Goal: Information Seeking & Learning: Find contact information

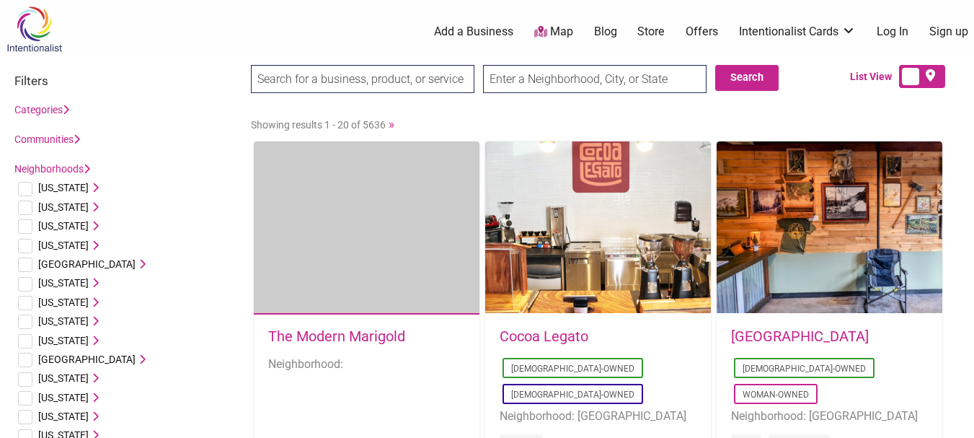
click at [68, 228] on span "Arizona" at bounding box center [63, 226] width 50 height 12
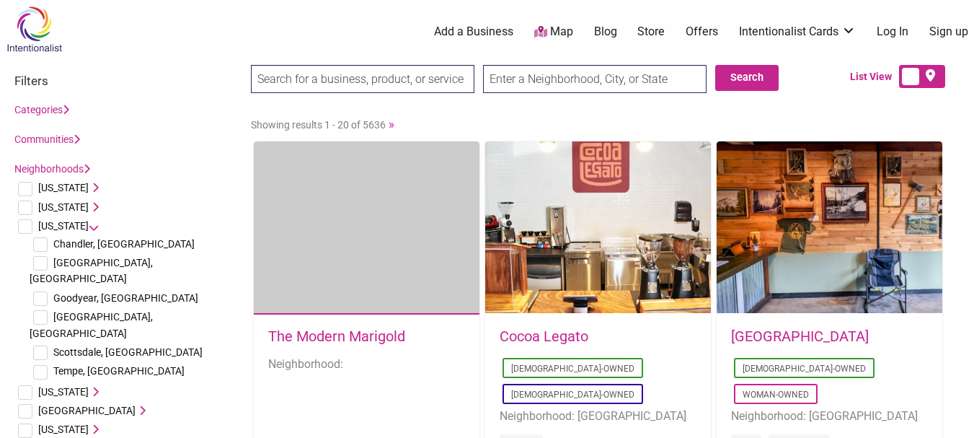
click at [68, 228] on span "Arizona" at bounding box center [63, 226] width 50 height 12
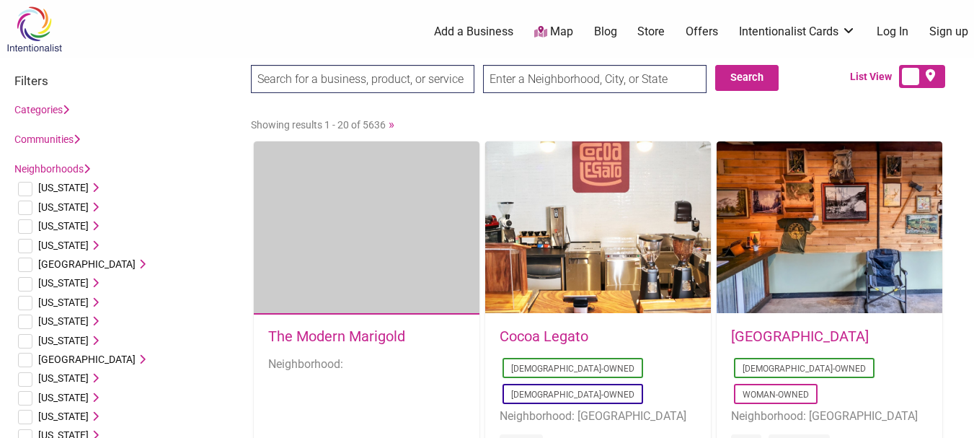
click at [30, 226] on input "checkbox" at bounding box center [25, 226] width 14 height 14
checkbox input "true"
click at [774, 87] on button "Search" at bounding box center [746, 78] width 63 height 26
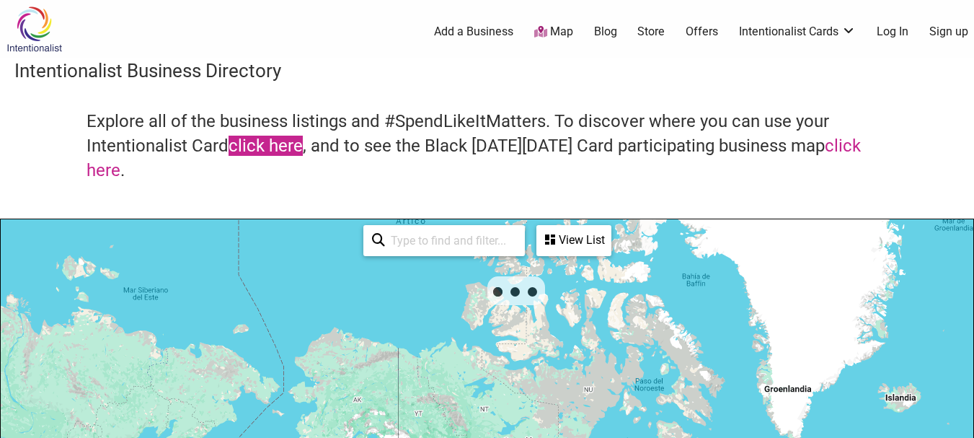
click at [265, 149] on link "click here" at bounding box center [266, 146] width 74 height 20
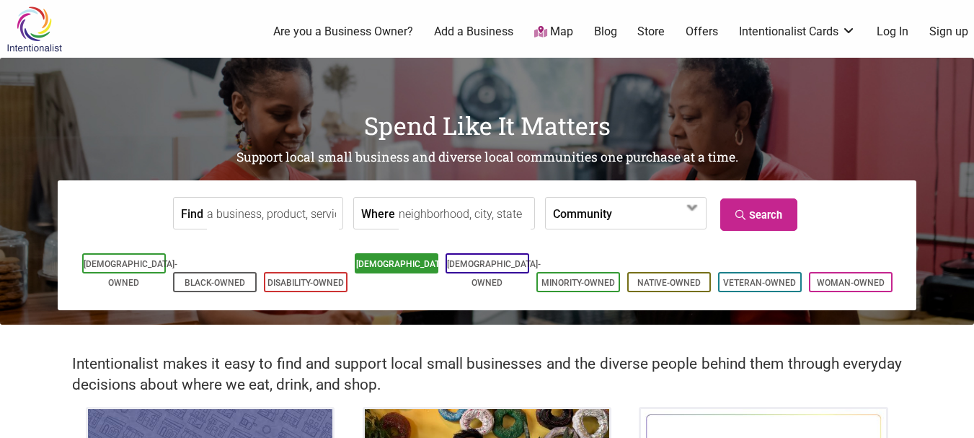
click at [400, 264] on link "[DEMOGRAPHIC_DATA]-Owned" at bounding box center [403, 273] width 94 height 29
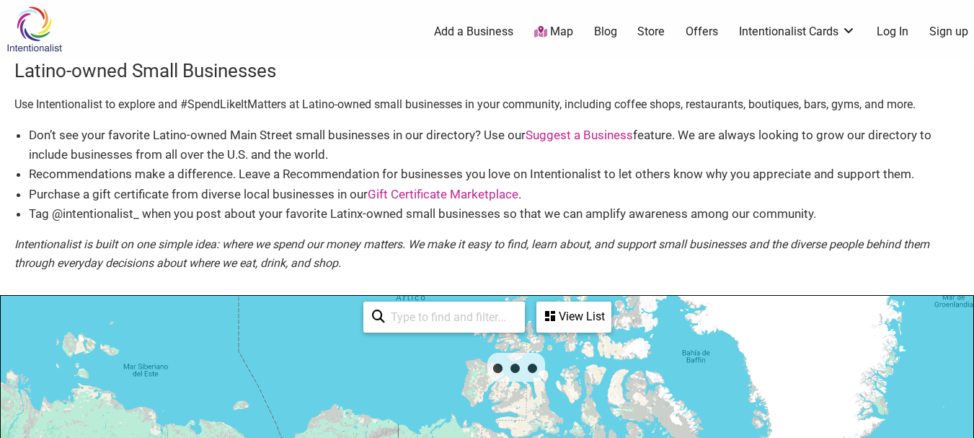
scroll to position [360, 0]
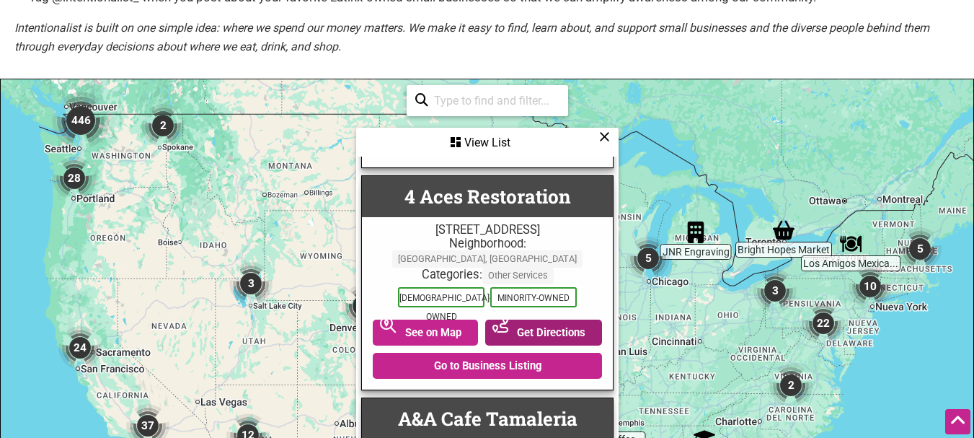
scroll to position [216, 0]
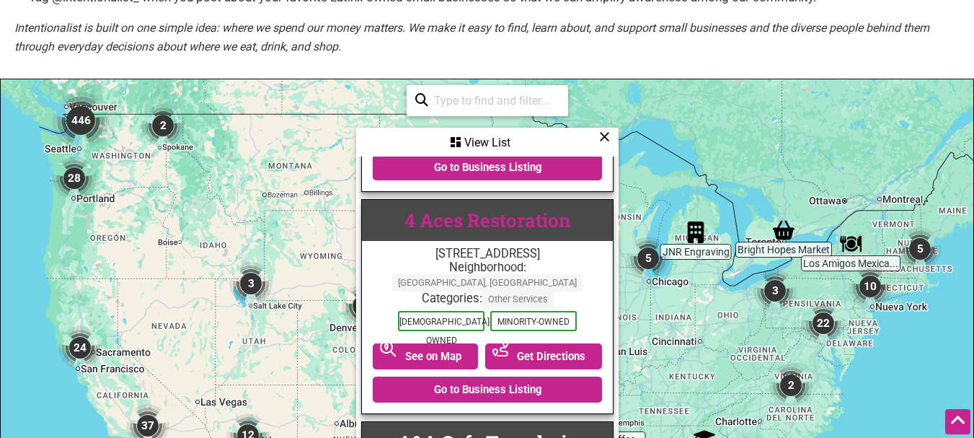
click at [484, 208] on link "4 Aces Restoration" at bounding box center [487, 220] width 167 height 25
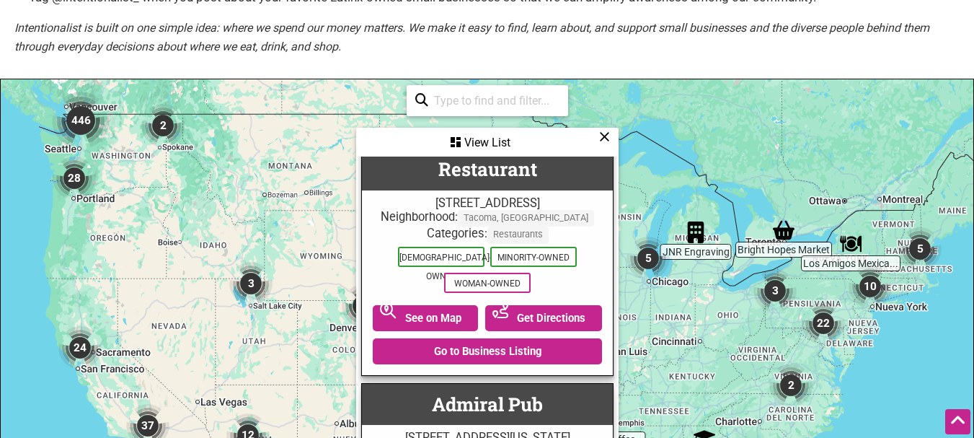
scroll to position [2235, 0]
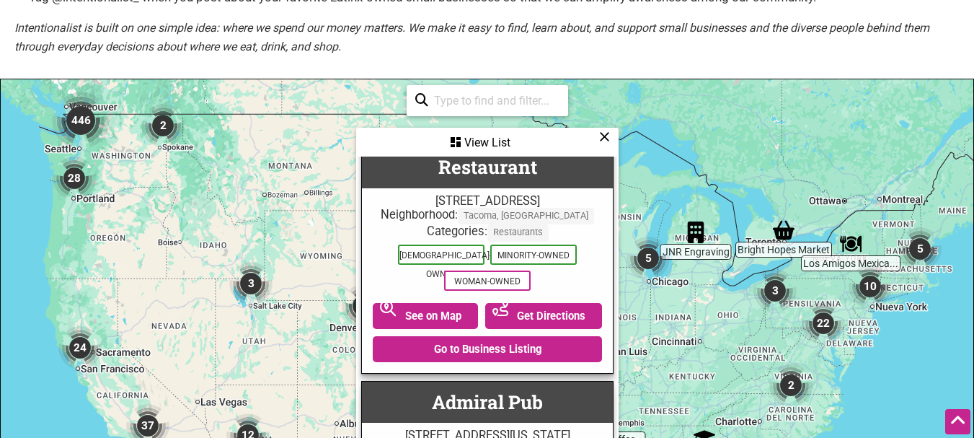
click at [501, 111] on input "search" at bounding box center [493, 101] width 131 height 28
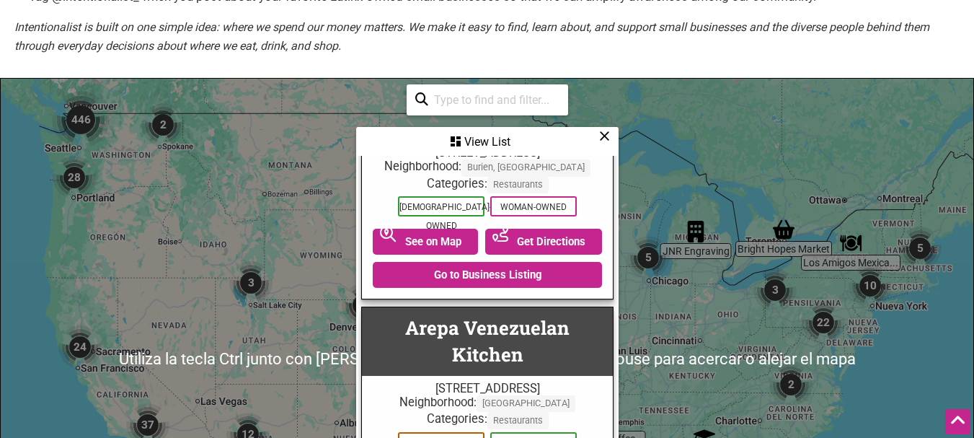
scroll to position [216, 0]
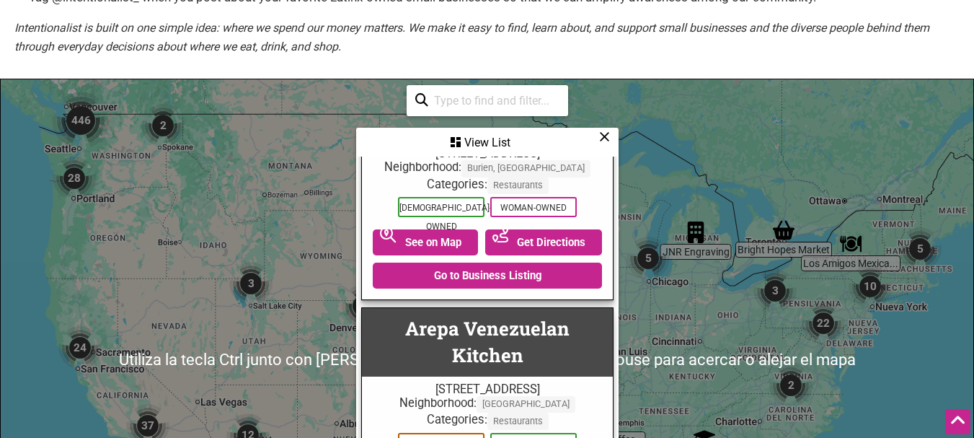
click at [501, 107] on input "search" at bounding box center [493, 101] width 131 height 28
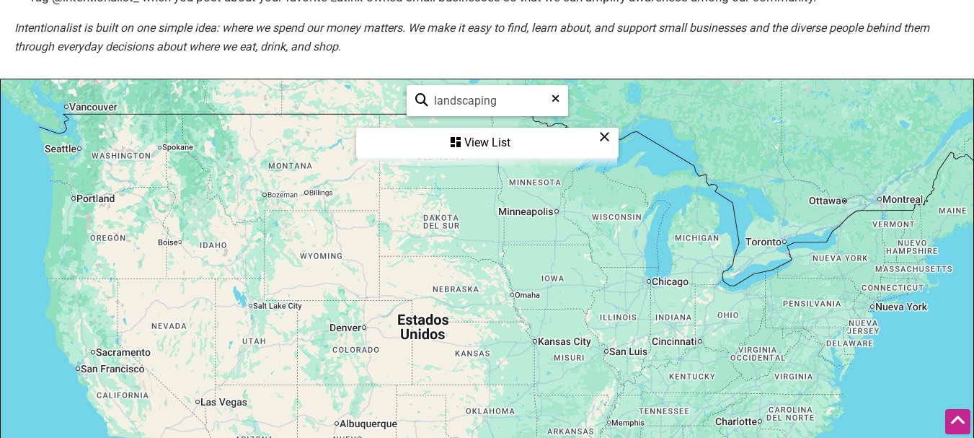
scroll to position [0, 0]
type input "landscaping"
click at [497, 145] on div "View List" at bounding box center [488, 142] width 260 height 27
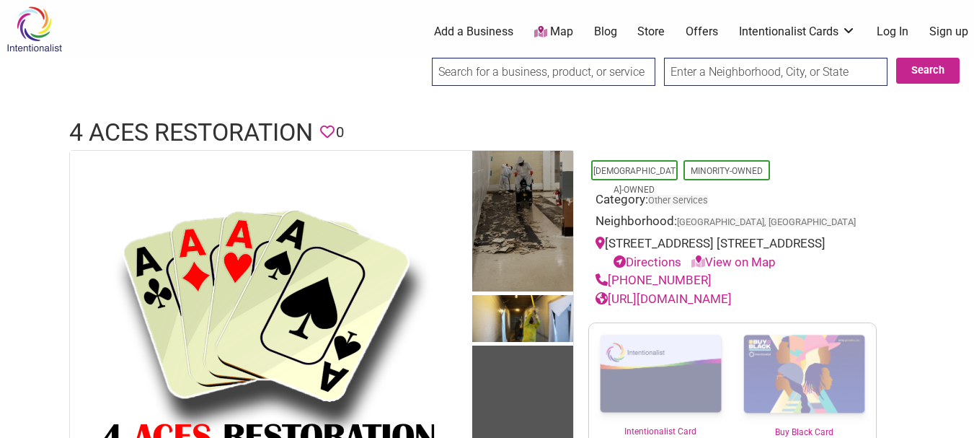
click at [708, 290] on div "[PHONE_NUMBER]" at bounding box center [732, 280] width 274 height 19
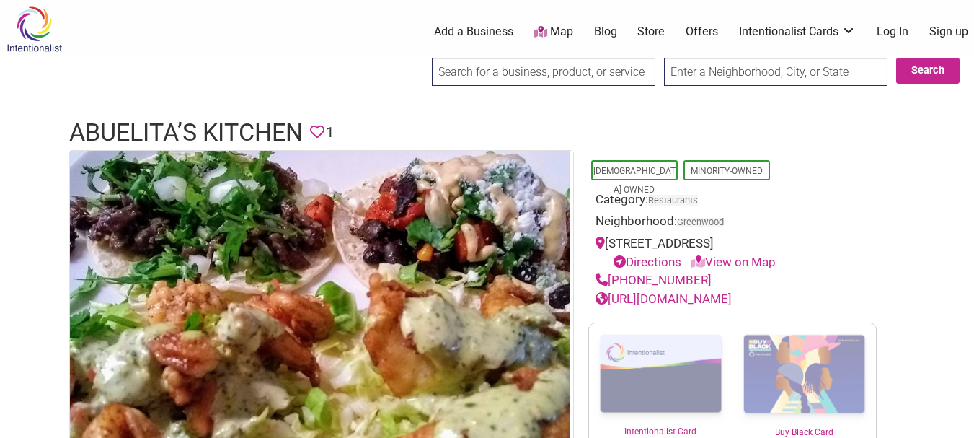
scroll to position [72, 0]
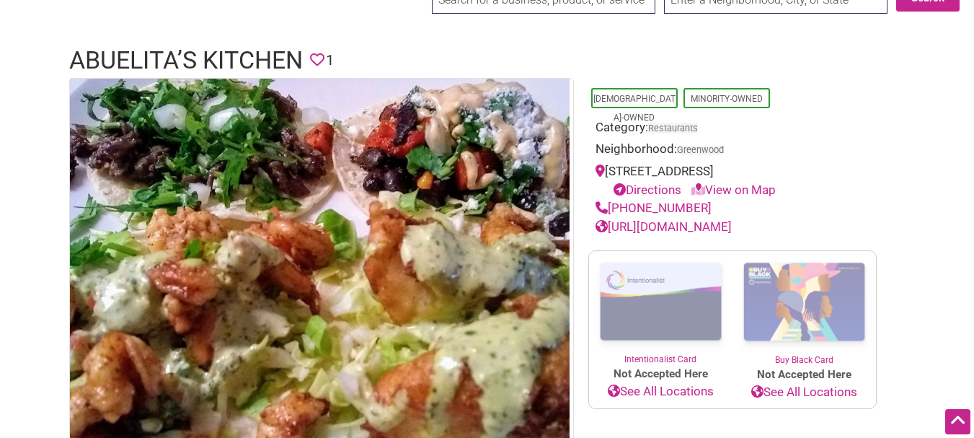
drag, startPoint x: 716, startPoint y: 206, endPoint x: 696, endPoint y: 204, distance: 19.6
click at [696, 204] on div "(206) 706-5392" at bounding box center [732, 208] width 274 height 19
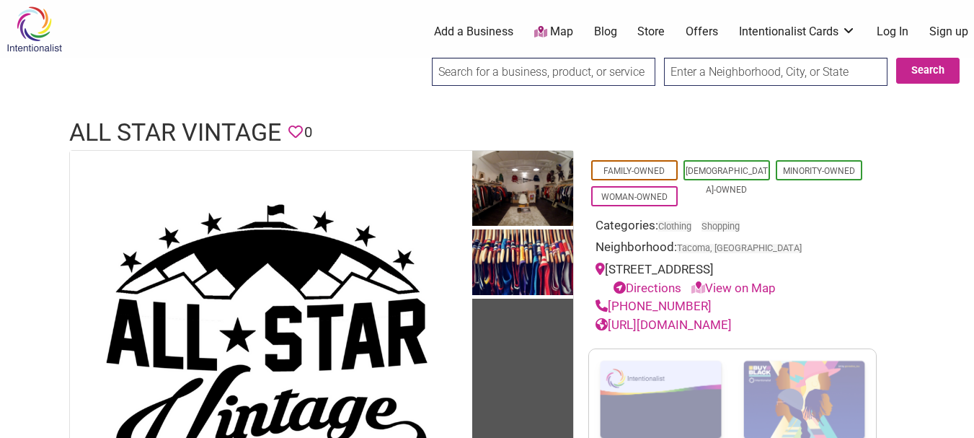
click at [699, 309] on div "[PHONE_NUMBER]" at bounding box center [732, 306] width 274 height 19
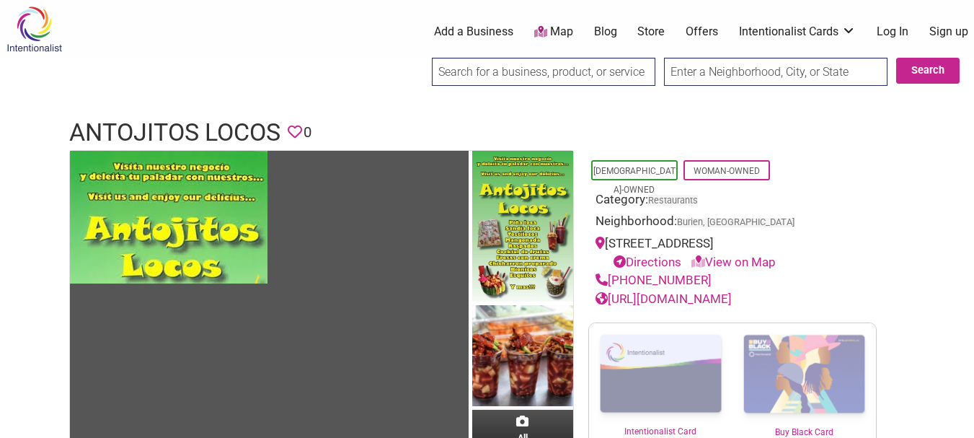
click at [717, 284] on div "[PHONE_NUMBER]" at bounding box center [732, 280] width 274 height 19
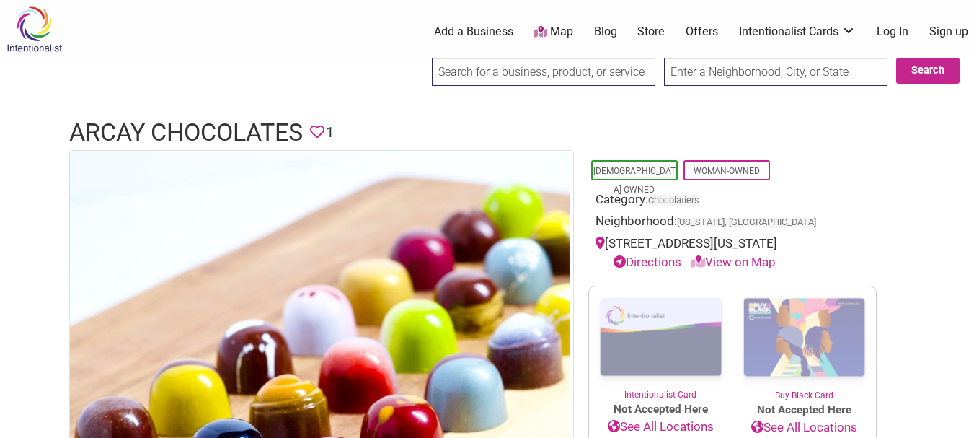
click at [58, 147] on div "Arcay Chocolates Favorite 1" at bounding box center [487, 132] width 865 height 35
click at [56, 147] on div "Arcay Chocolates Favorite 1" at bounding box center [487, 132] width 865 height 35
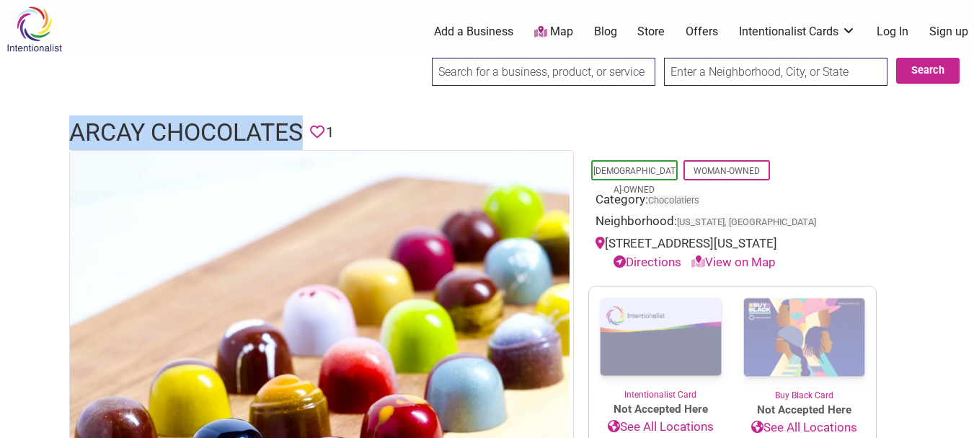
click at [56, 147] on div "Arcay Chocolates Favorite 1" at bounding box center [487, 132] width 865 height 35
drag, startPoint x: 254, startPoint y: 133, endPoint x: 745, endPoint y: 196, distance: 495.6
click at [692, 243] on div "3211 O St NW, Washington, DC 20007 Directions View on Map" at bounding box center [732, 252] width 274 height 37
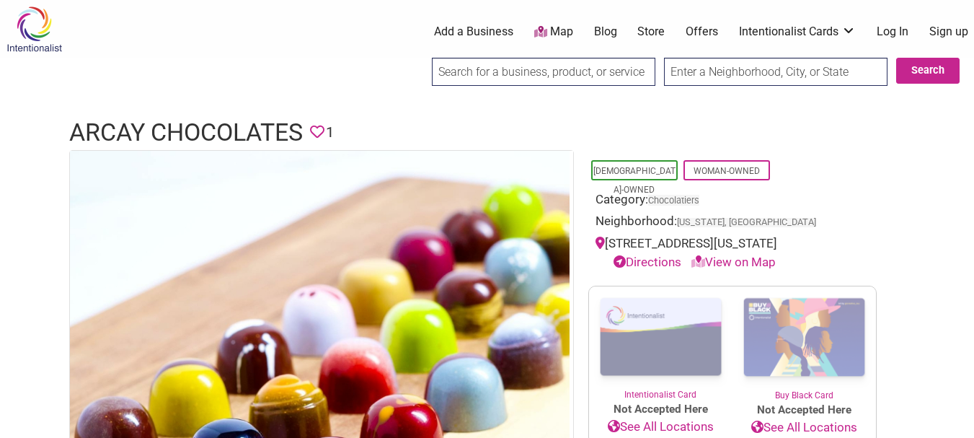
click at [687, 244] on div "3211 O St NW, Washington, DC 20007 Directions View on Map" at bounding box center [732, 252] width 274 height 37
drag, startPoint x: 688, startPoint y: 242, endPoint x: 823, endPoint y: 246, distance: 134.9
click at [823, 246] on div "3211 O St NW, Washington, DC 20007 Directions View on Map" at bounding box center [732, 252] width 274 height 37
copy div "Washington, DC 20007"
